Goal: Answer question/provide support

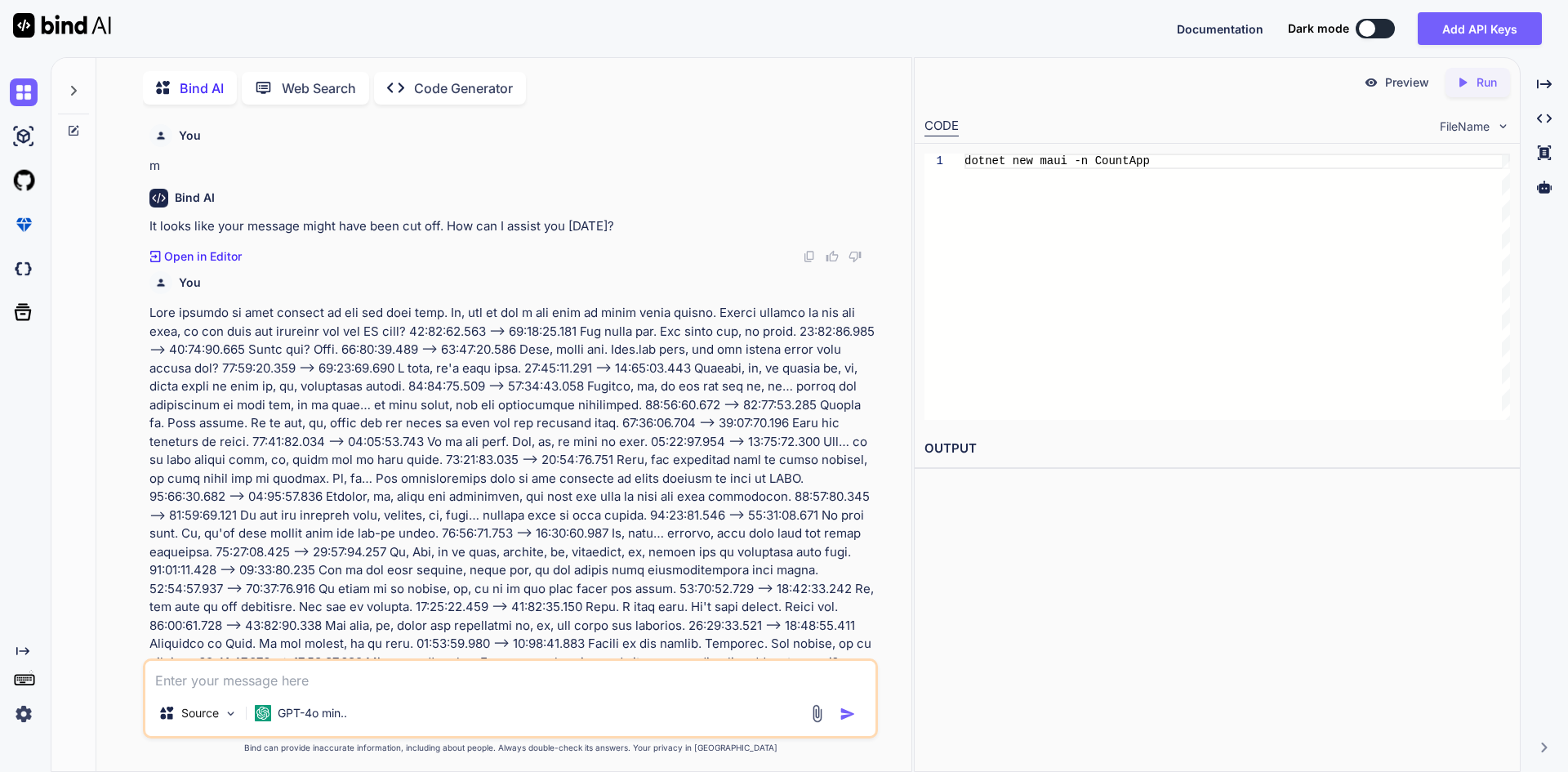
scroll to position [6500, 0]
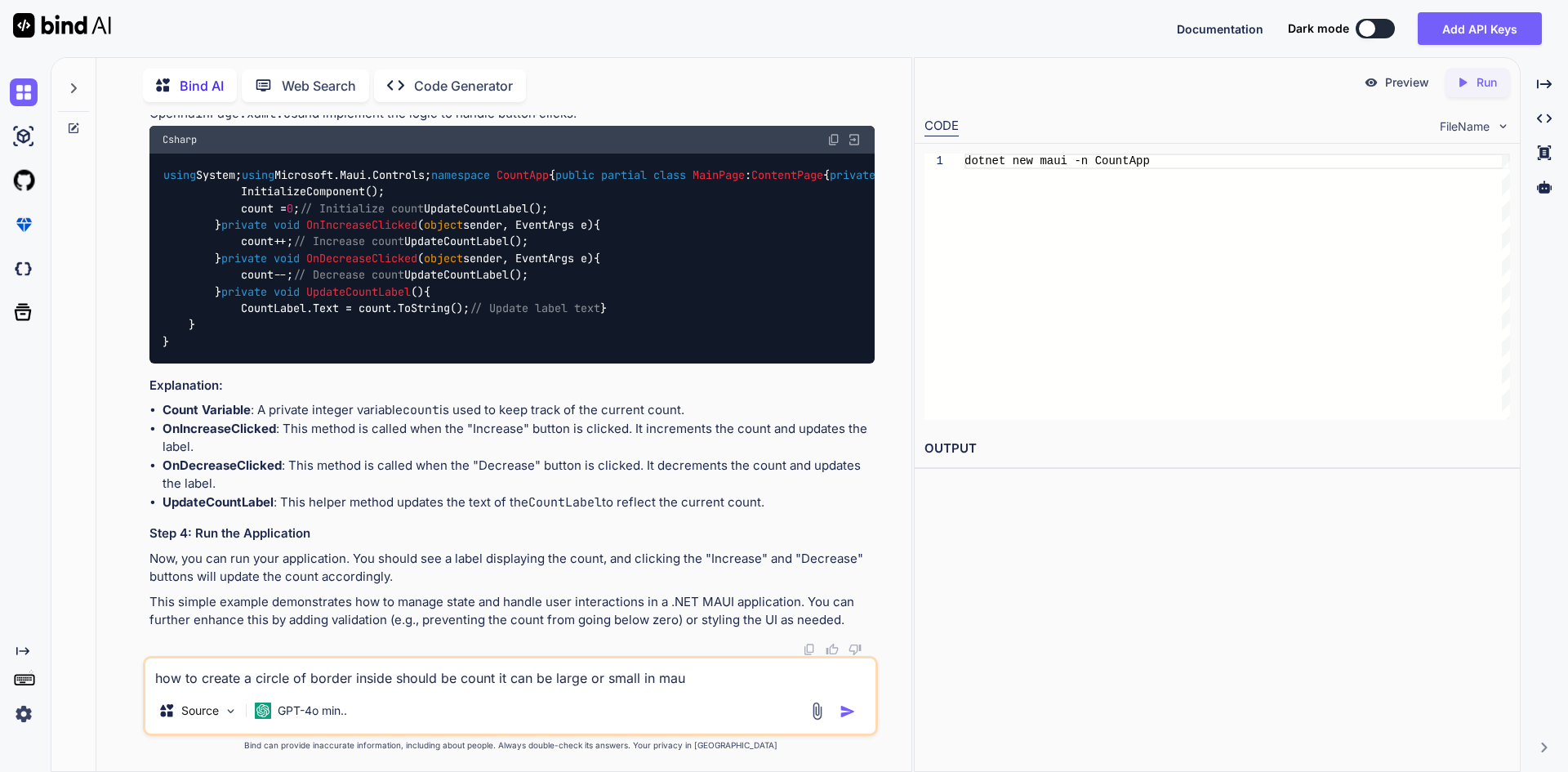
type textarea "how to create a circle of border inside should be count it can be large or smal…"
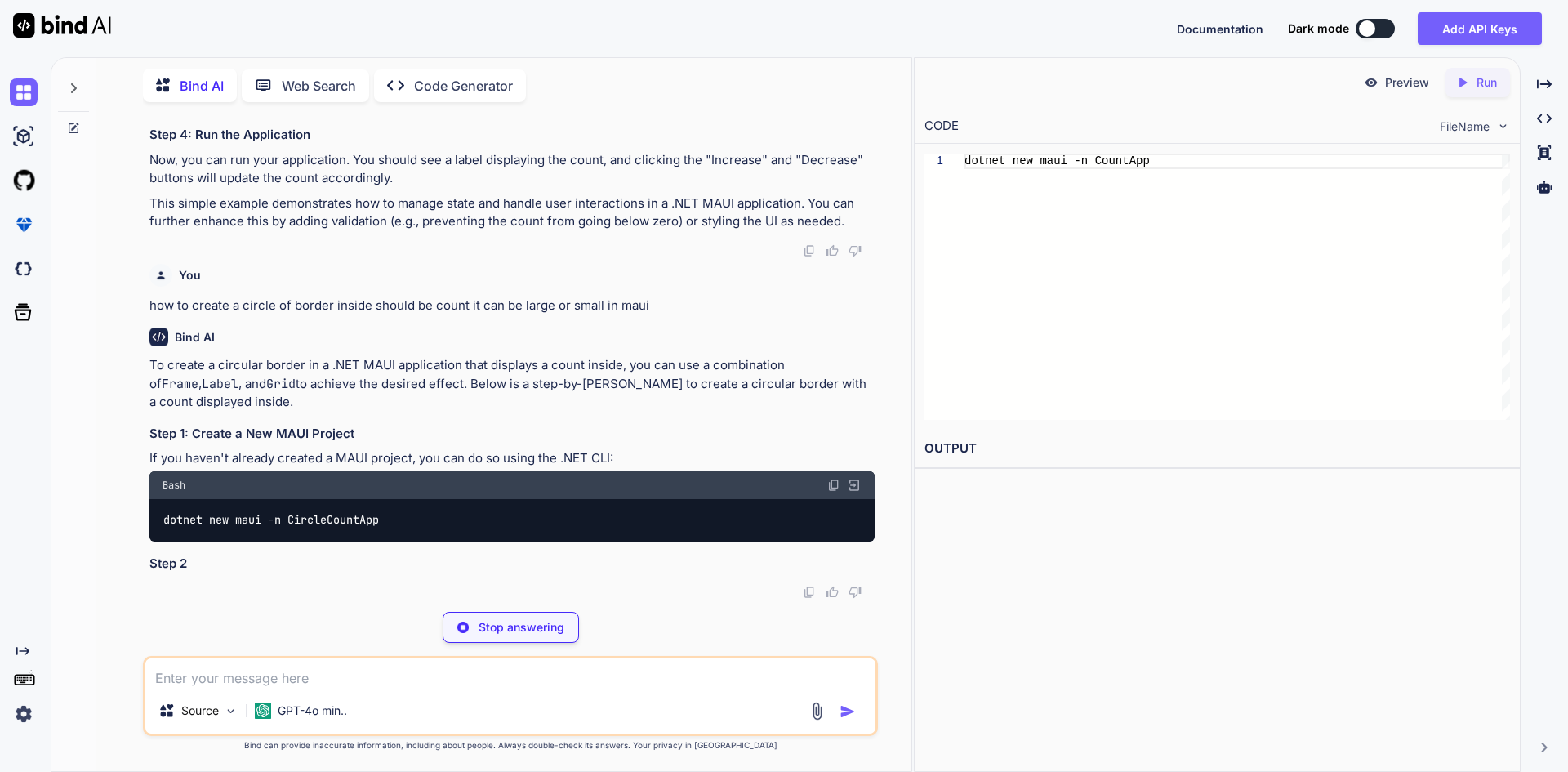
scroll to position [7132, 0]
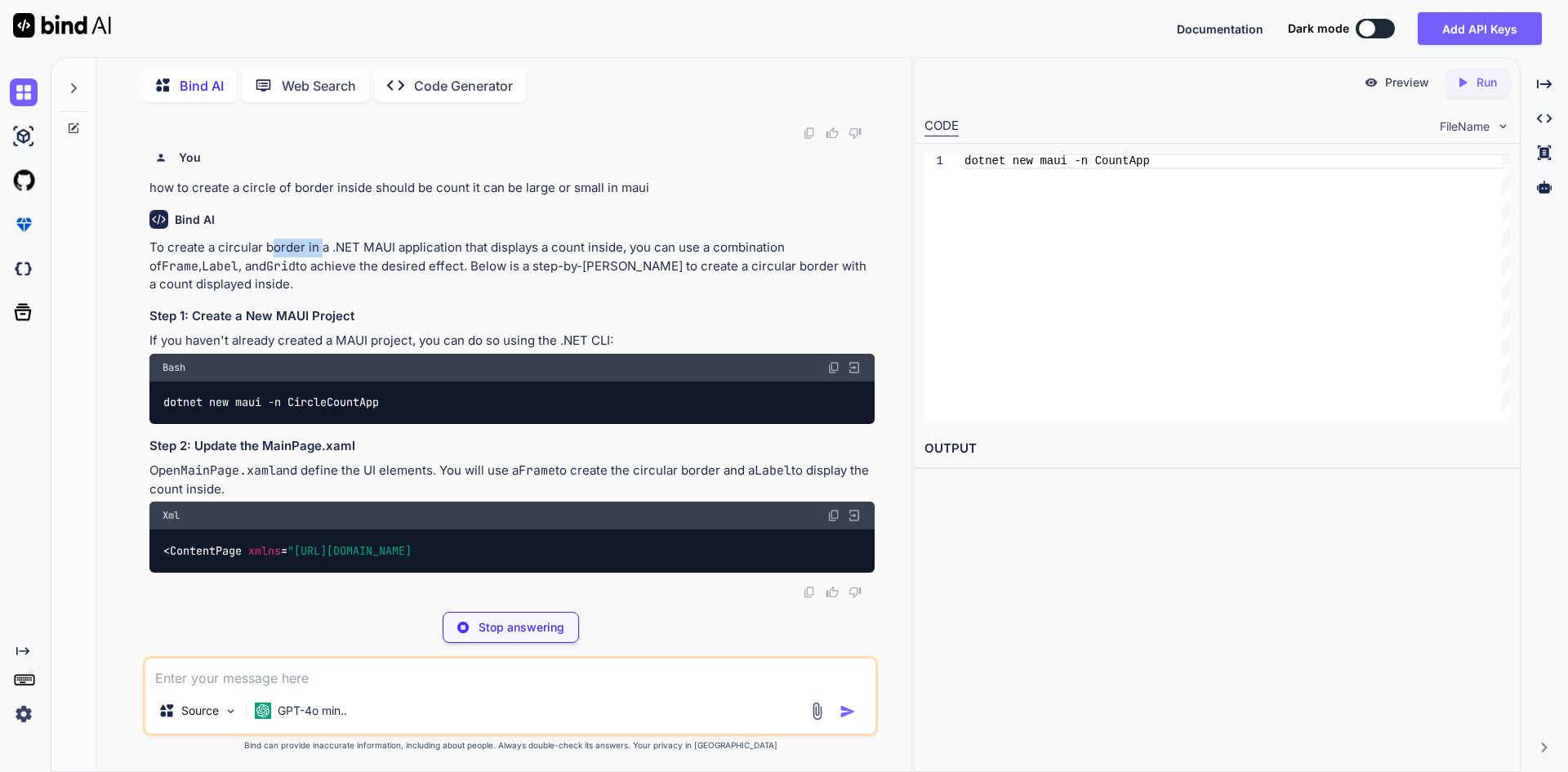
drag, startPoint x: 271, startPoint y: 396, endPoint x: 342, endPoint y: 392, distance: 71.1
click at [320, 294] on p "To create a circular border in a .NET MAUI application that displays a count in…" at bounding box center [512, 267] width 725 height 56
click at [443, 294] on p "To create a circular border in a .NET MAUI application that displays a count in…" at bounding box center [512, 267] width 725 height 56
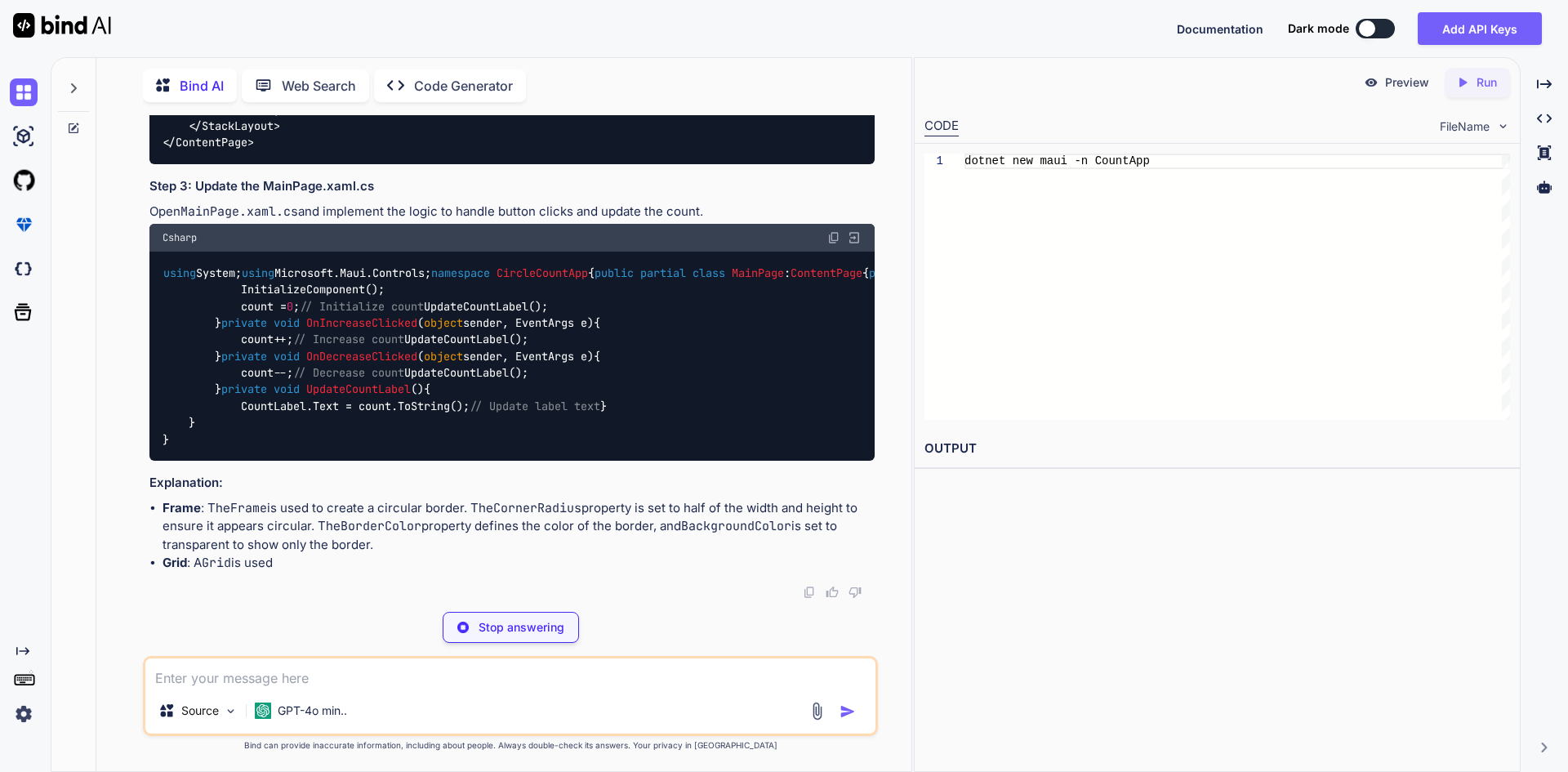
scroll to position [8586, 0]
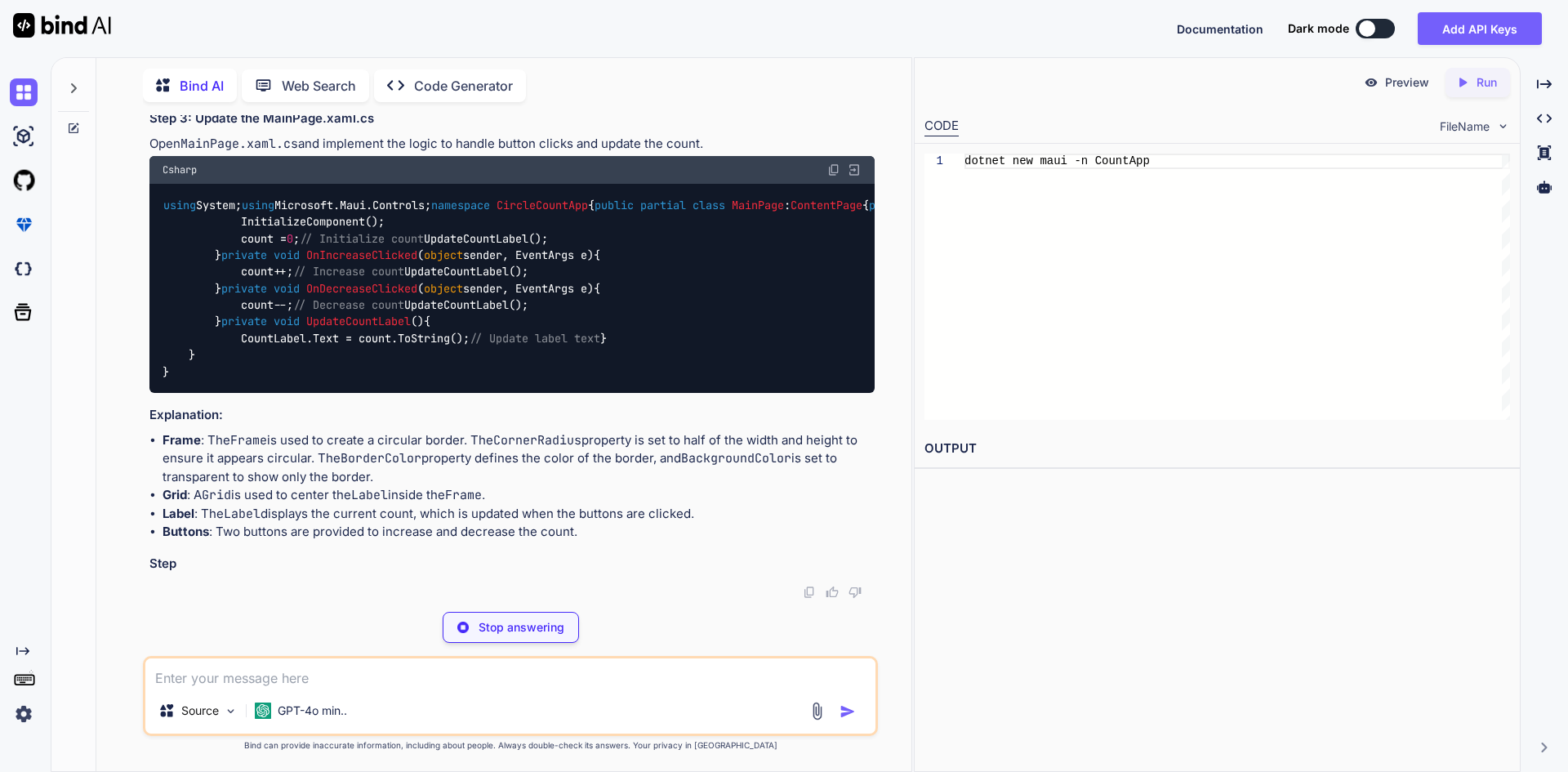
click at [310, 674] on textarea at bounding box center [511, 674] width 730 height 30
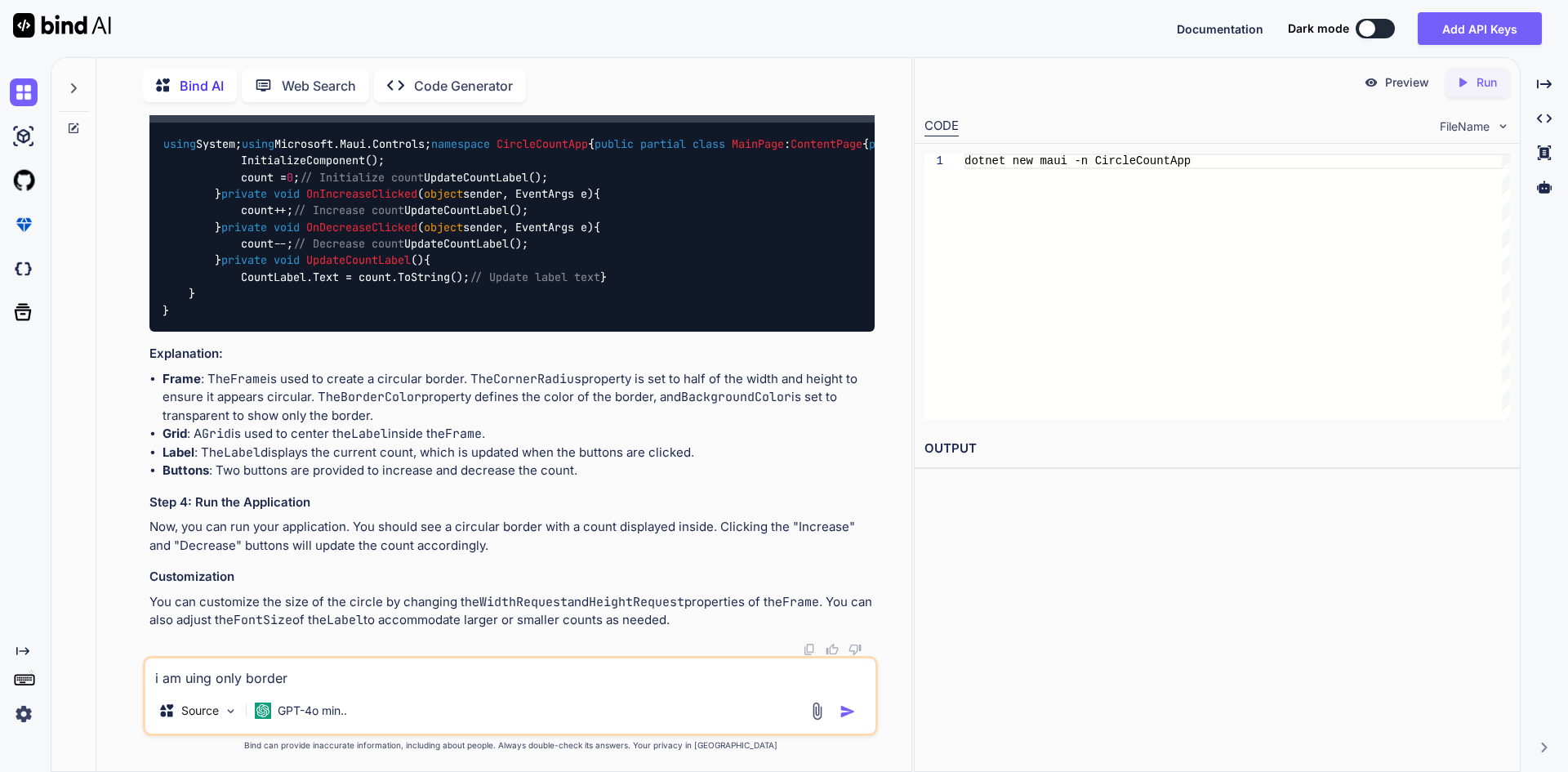
type textarea "i am using only border"
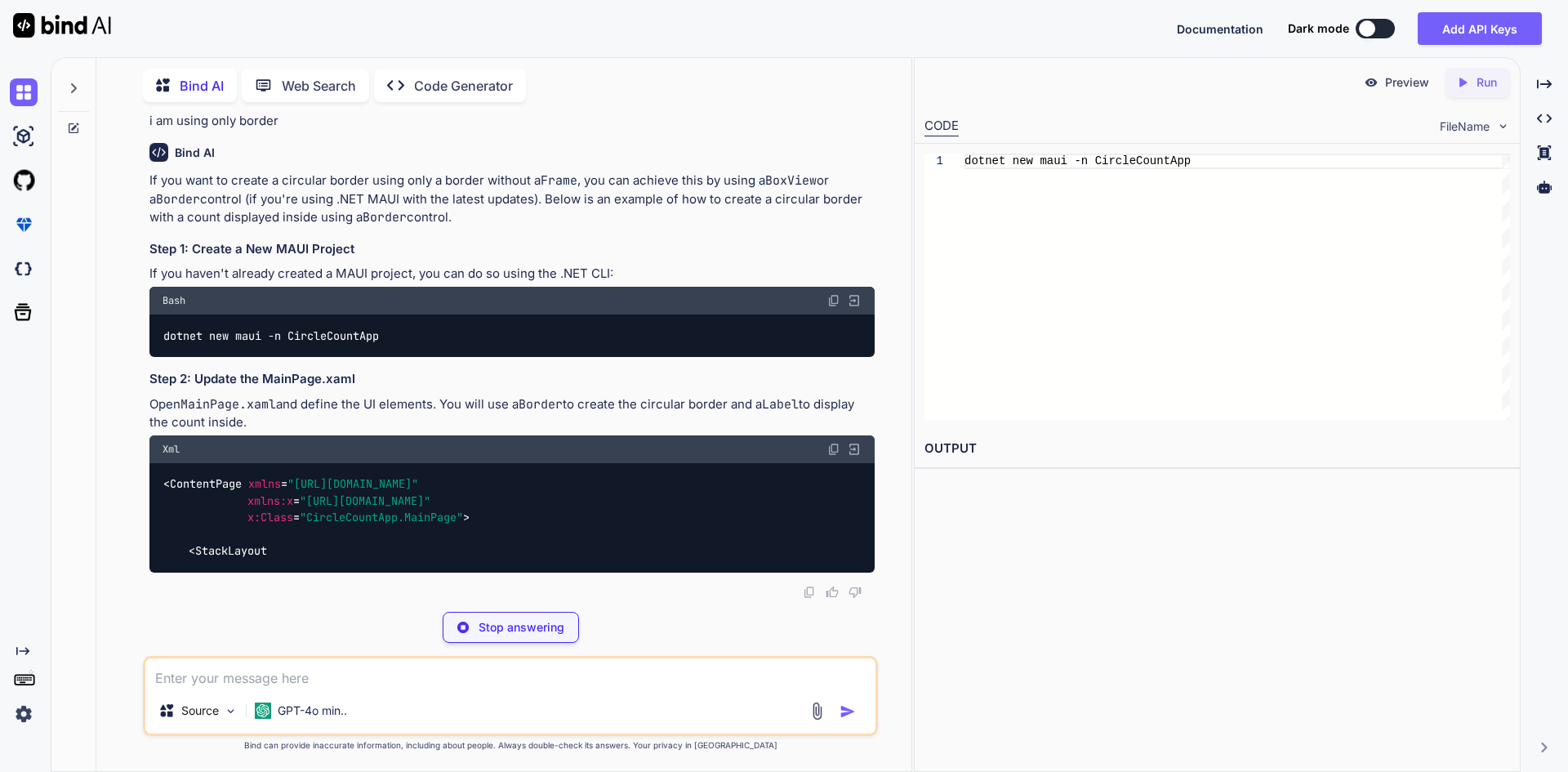
scroll to position [9297, 0]
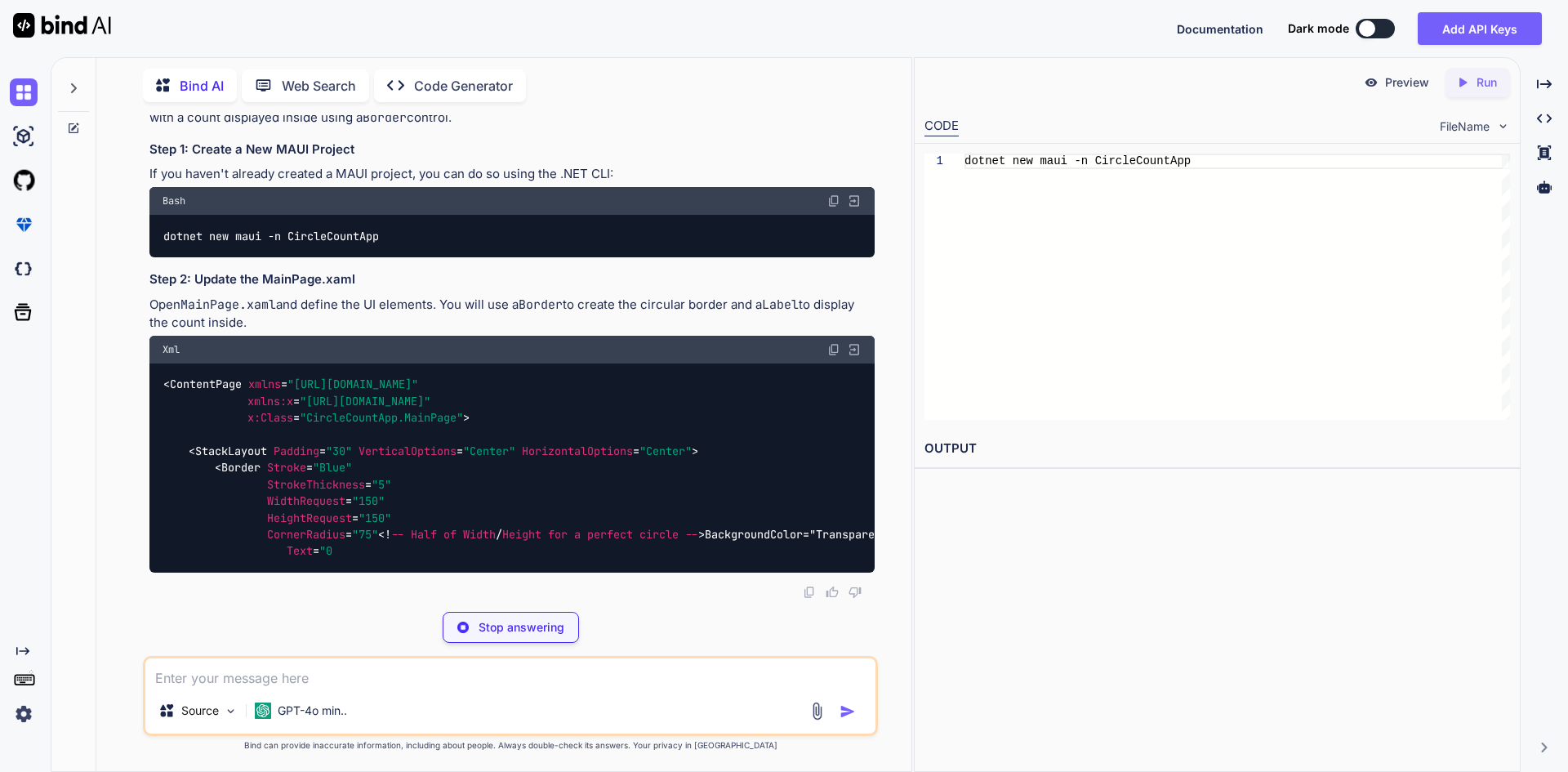
click at [352, 245] on code "dotnet new maui -n CircleCountApp" at bounding box center [271, 236] width 218 height 17
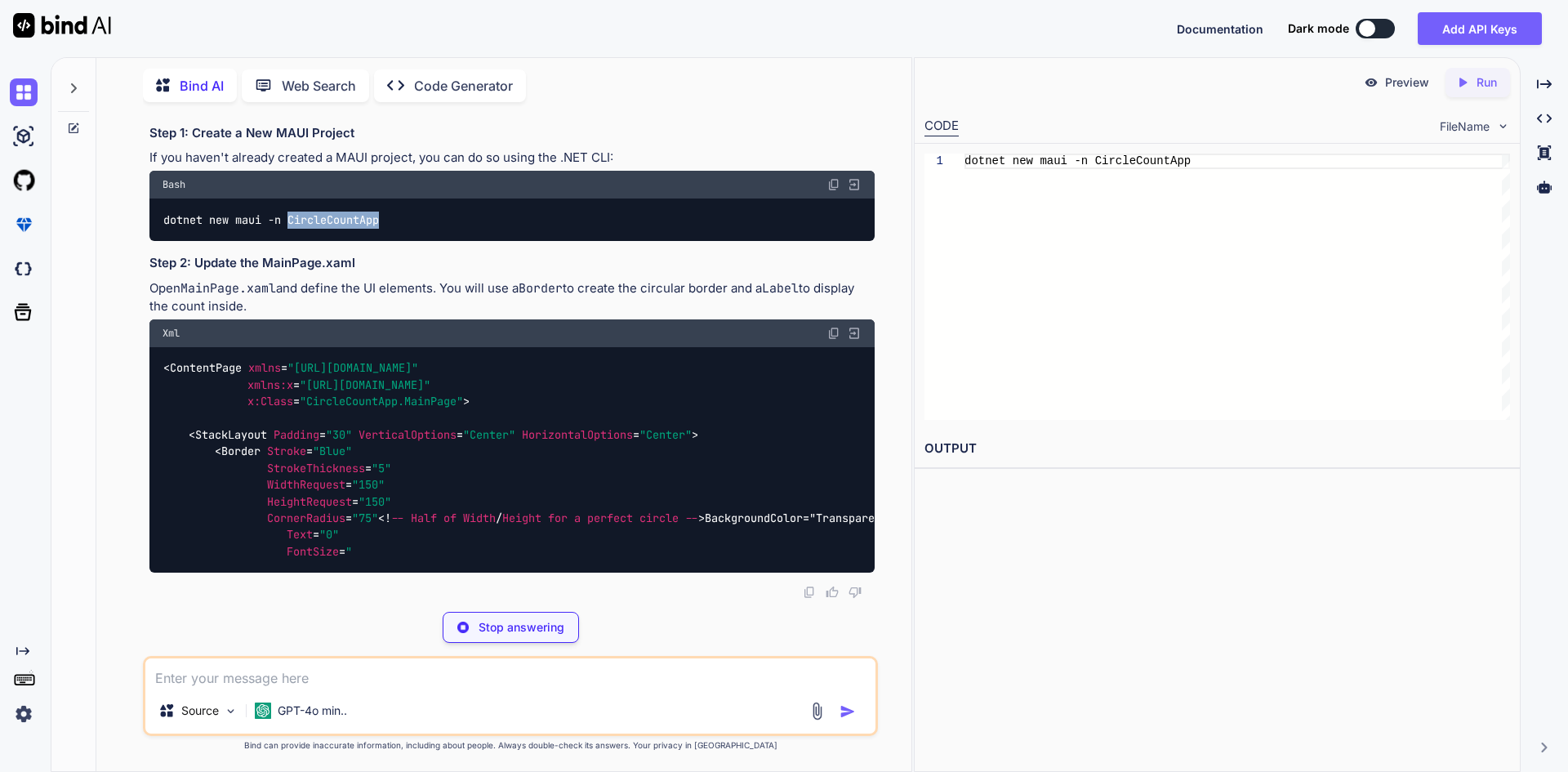
click at [352, 229] on code "dotnet new maui -n CircleCountApp" at bounding box center [271, 220] width 218 height 17
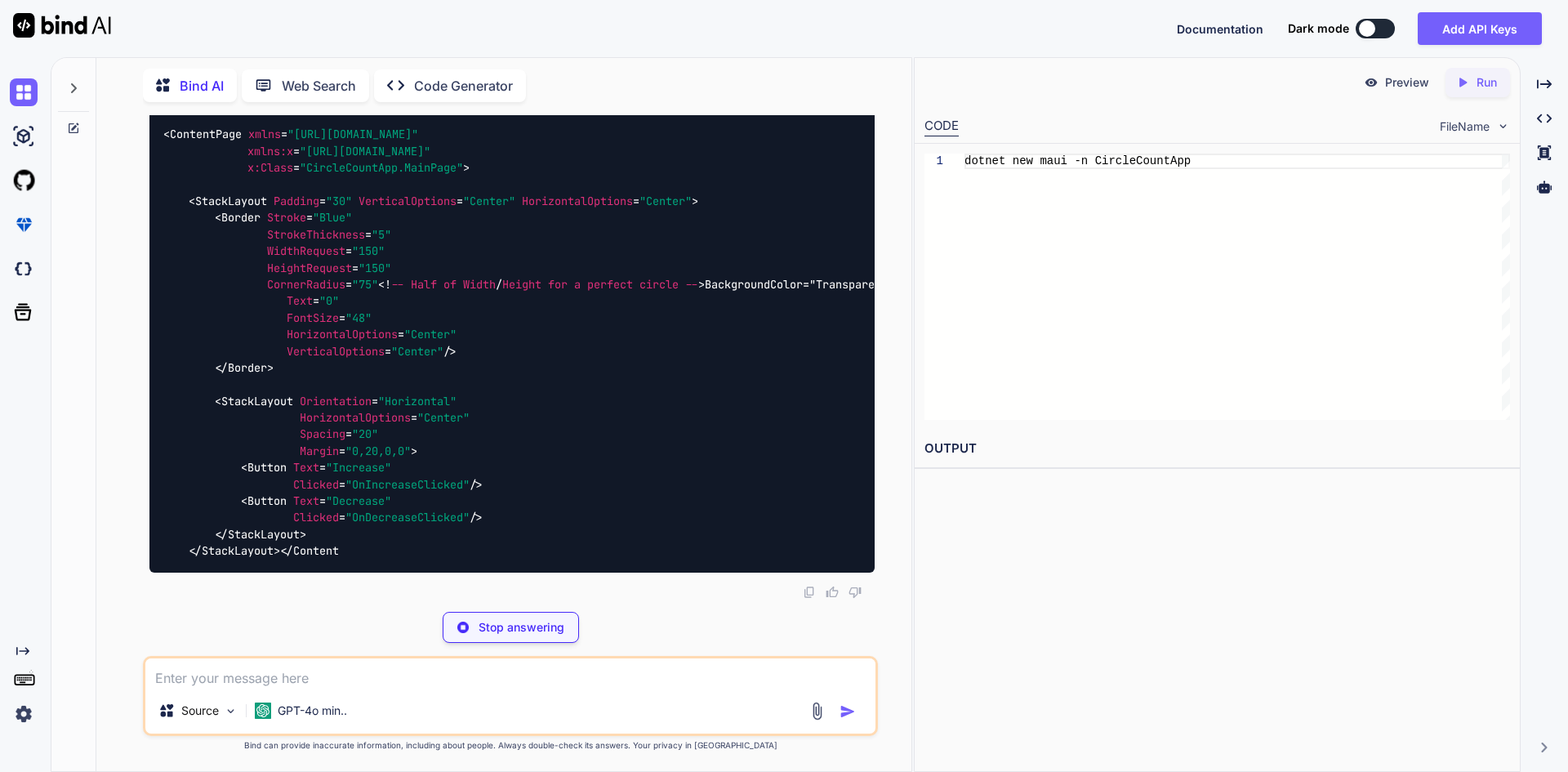
scroll to position [9624, 0]
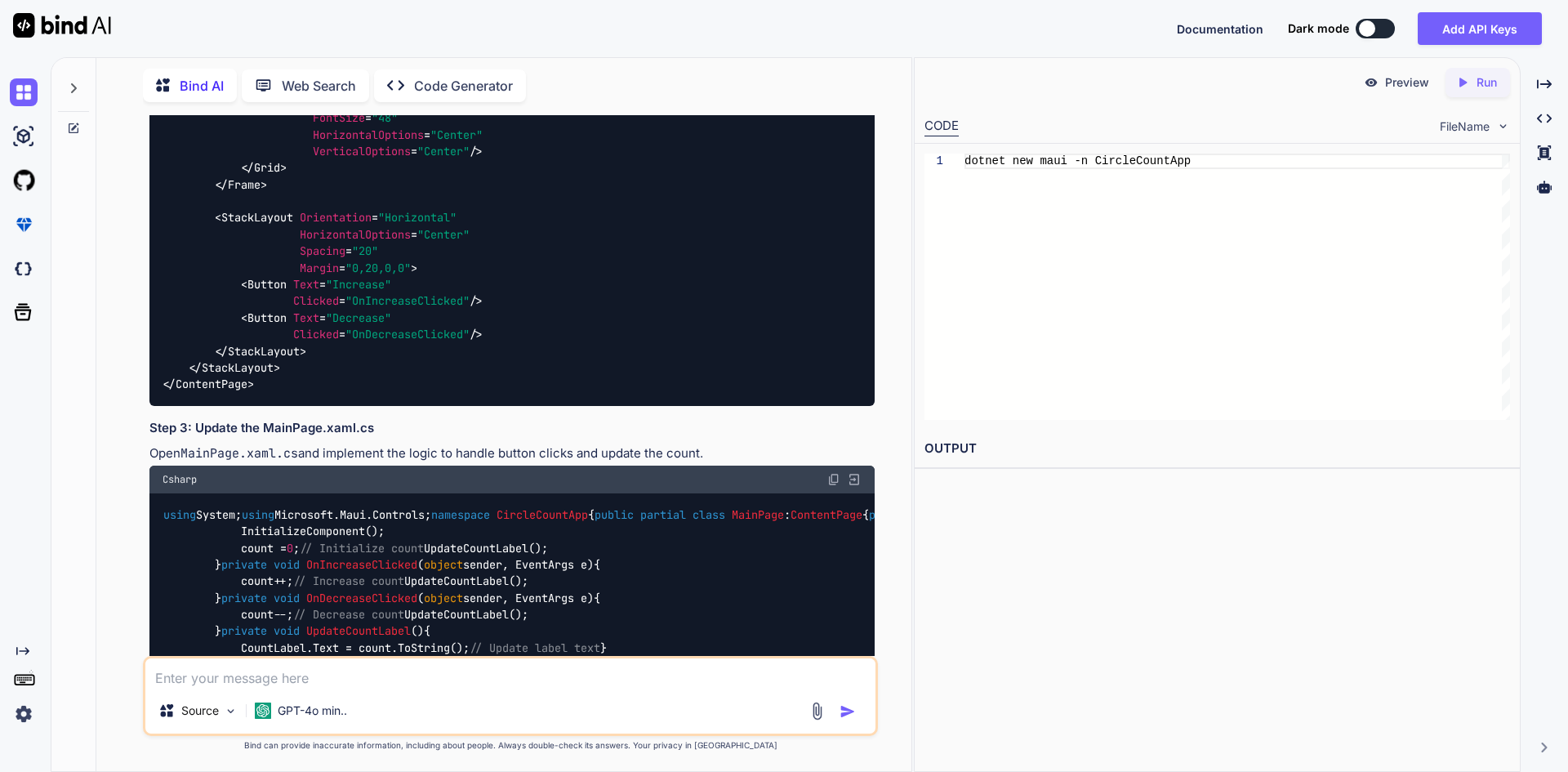
scroll to position [7501, 0]
